Goal: Task Accomplishment & Management: Use online tool/utility

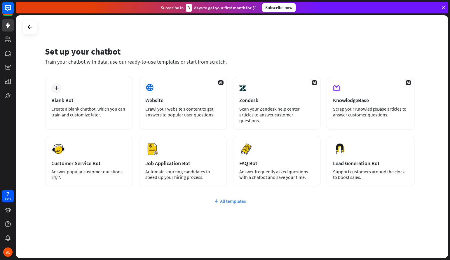
click at [234, 198] on div "All templates" at bounding box center [230, 201] width 370 height 6
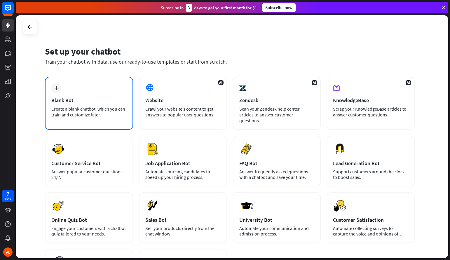
click at [101, 92] on div "plus Blank Bot Create a blank chatbot, which you can train and customize later." at bounding box center [89, 103] width 88 height 53
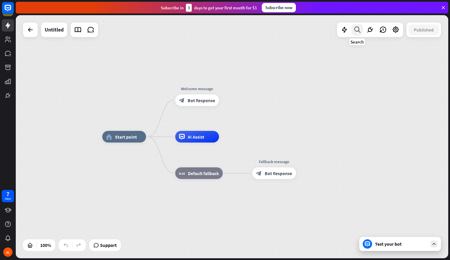
click at [359, 28] on icon at bounding box center [358, 30] width 8 height 8
click at [335, 89] on div "search close" at bounding box center [377, 146] width 129 height 210
click at [342, 32] on icon at bounding box center [345, 30] width 8 height 8
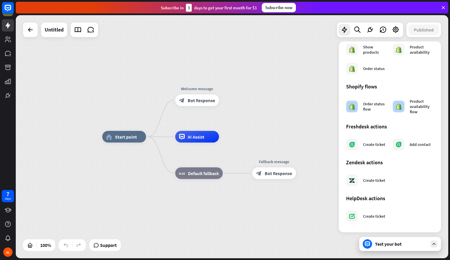
scroll to position [280, 0]
click at [299, 120] on div "home_2 Start point Welcome message block_bot_response Bot Response AI Assist bl…" at bounding box center [232, 136] width 433 height 243
click at [33, 30] on icon at bounding box center [30, 29] width 7 height 7
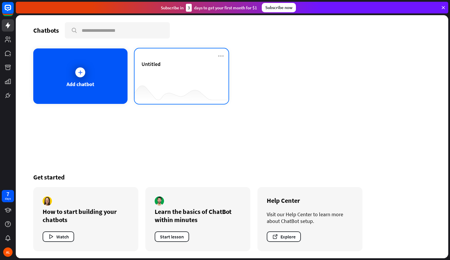
click at [225, 55] on div "Untitled" at bounding box center [182, 75] width 94 height 55
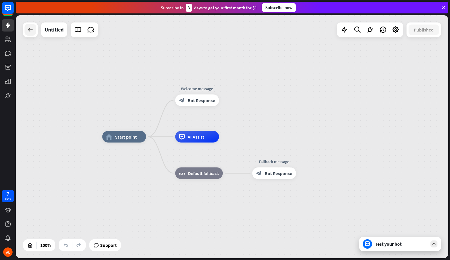
click at [28, 25] on div at bounding box center [31, 30] width 12 height 12
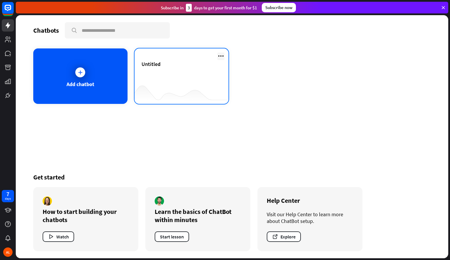
click at [220, 57] on icon at bounding box center [221, 56] width 7 height 7
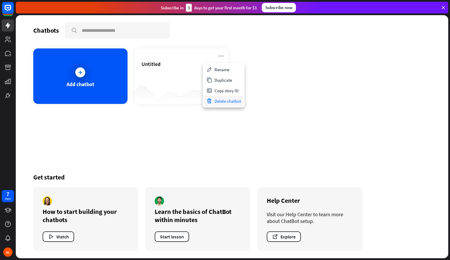
click at [222, 103] on div "Delete chatbot" at bounding box center [223, 101] width 39 height 11
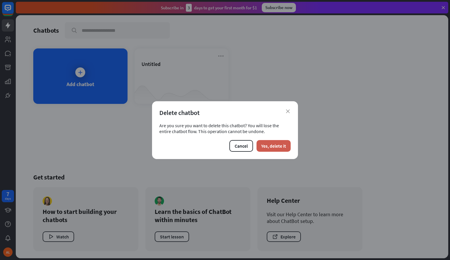
click at [275, 143] on button "Yes, delete it" at bounding box center [274, 146] width 34 height 12
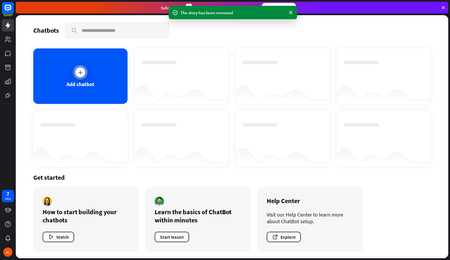
click at [111, 83] on div "Add chatbot" at bounding box center [80, 75] width 94 height 55
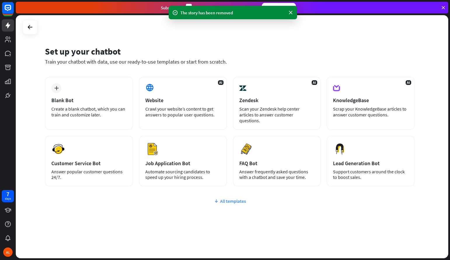
click at [234, 198] on div "All templates" at bounding box center [230, 201] width 370 height 6
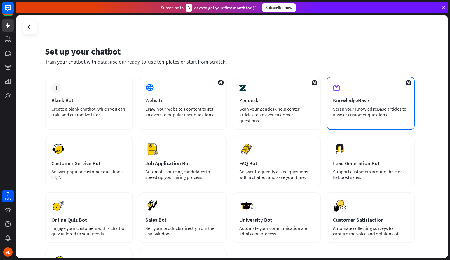
click at [356, 113] on div "Scrap your KnowledgeBase articles to answer customer questions." at bounding box center [370, 112] width 75 height 12
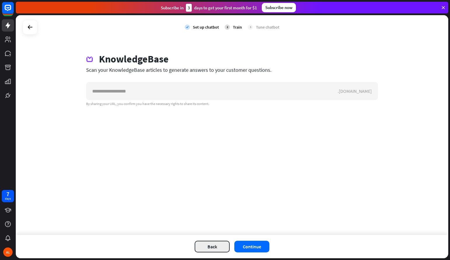
click at [210, 245] on button "Back" at bounding box center [212, 247] width 35 height 12
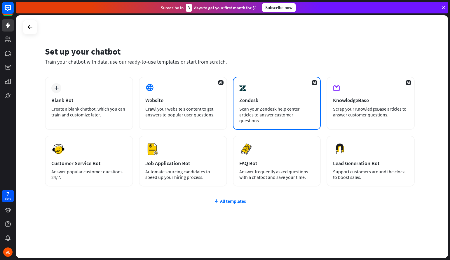
click at [264, 108] on div "Scan your Zendesk help center articles to answer customer questions." at bounding box center [277, 115] width 75 height 18
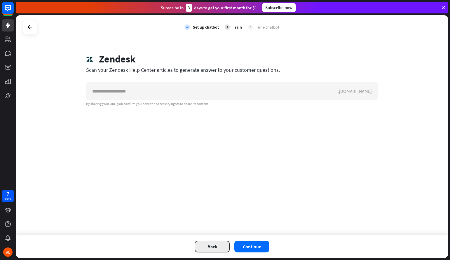
click at [203, 245] on button "Back" at bounding box center [212, 247] width 35 height 12
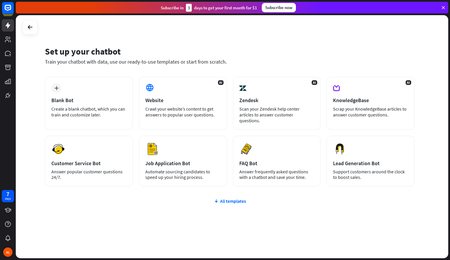
click at [180, 0] on div "Subscribe [DATE] to get your first month for $1 Subscribe now" at bounding box center [233, 7] width 435 height 15
click at [181, 0] on div "Subscribe [DATE] to get your first month for $1 Subscribe now" at bounding box center [233, 7] width 435 height 15
